Goal: Find specific page/section

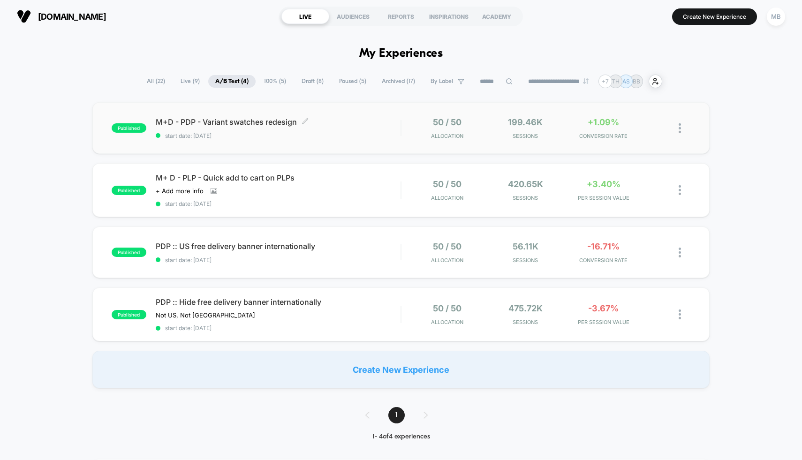
click at [350, 122] on span "M+D - PDP - Variant swatches redesign Click to edit experience details" at bounding box center [278, 121] width 245 height 9
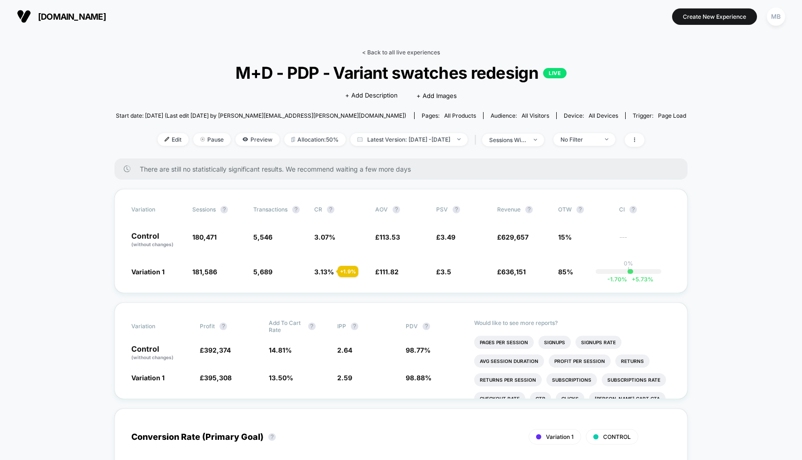
click at [383, 53] on link "< Back to all live experiences" at bounding box center [401, 52] width 78 height 7
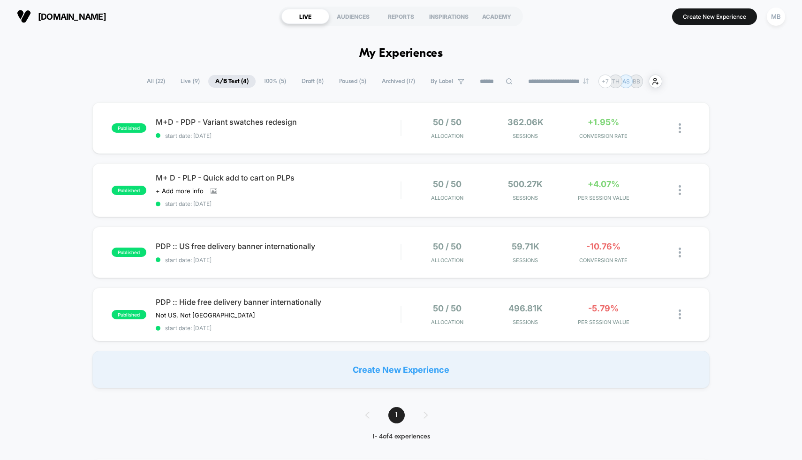
click at [303, 82] on span "Draft ( 8 )" at bounding box center [313, 81] width 36 height 13
